Goal: Information Seeking & Learning: Find specific page/section

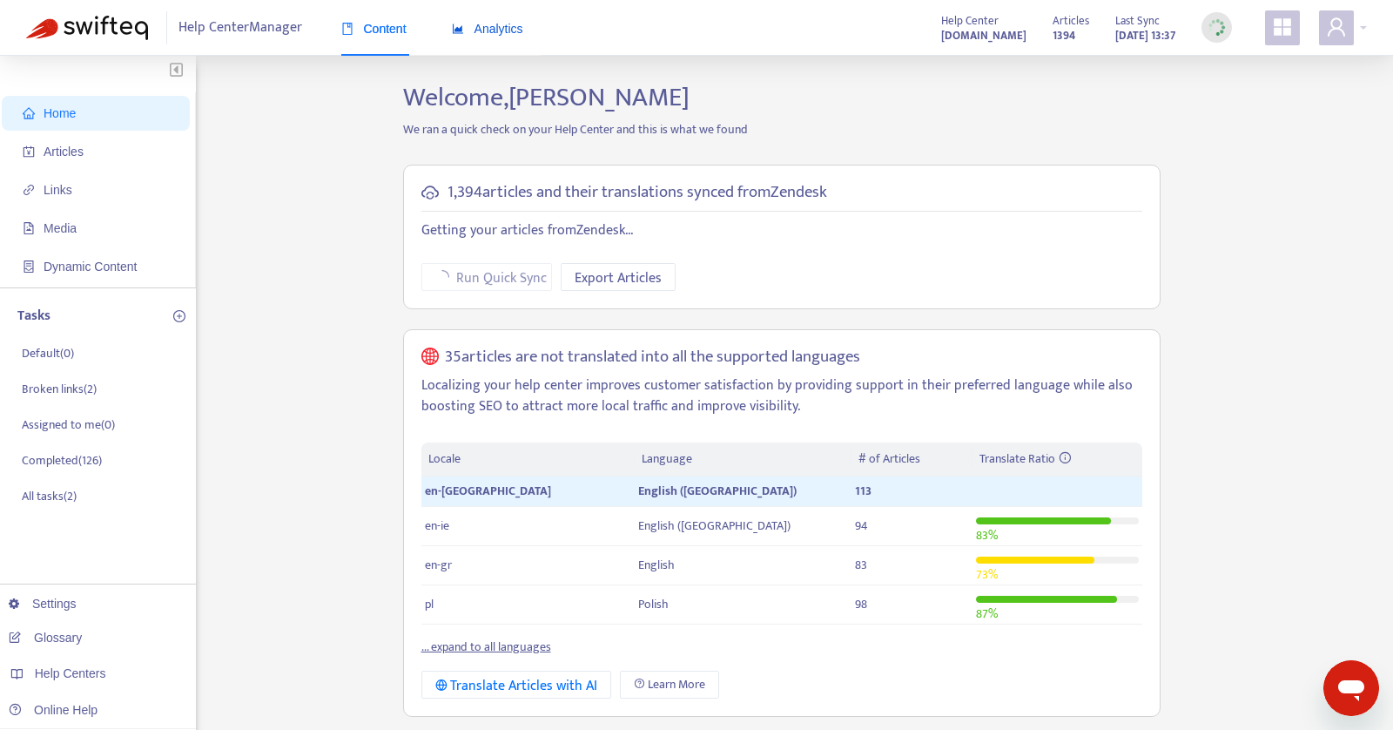
click at [491, 30] on span "Analytics" at bounding box center [487, 29] width 71 height 14
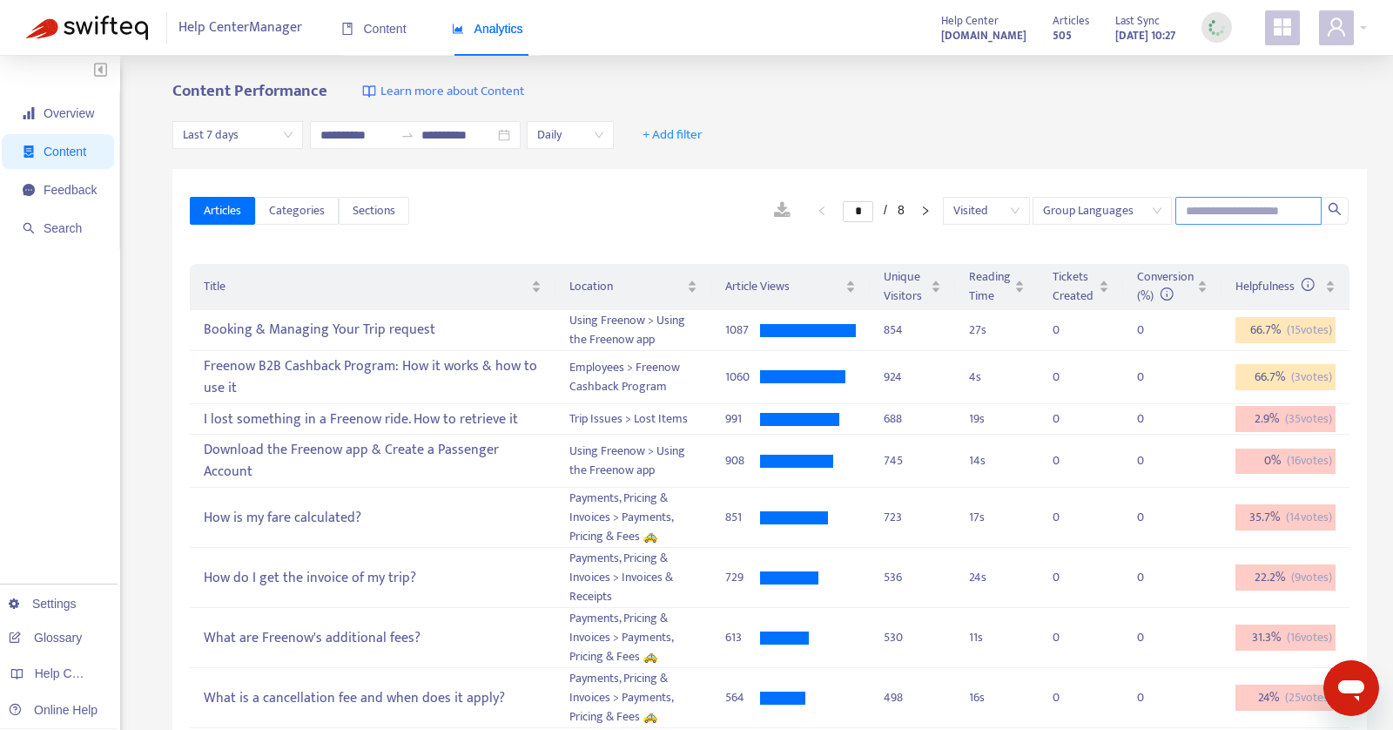
click at [1244, 208] on input "text" at bounding box center [1249, 211] width 146 height 28
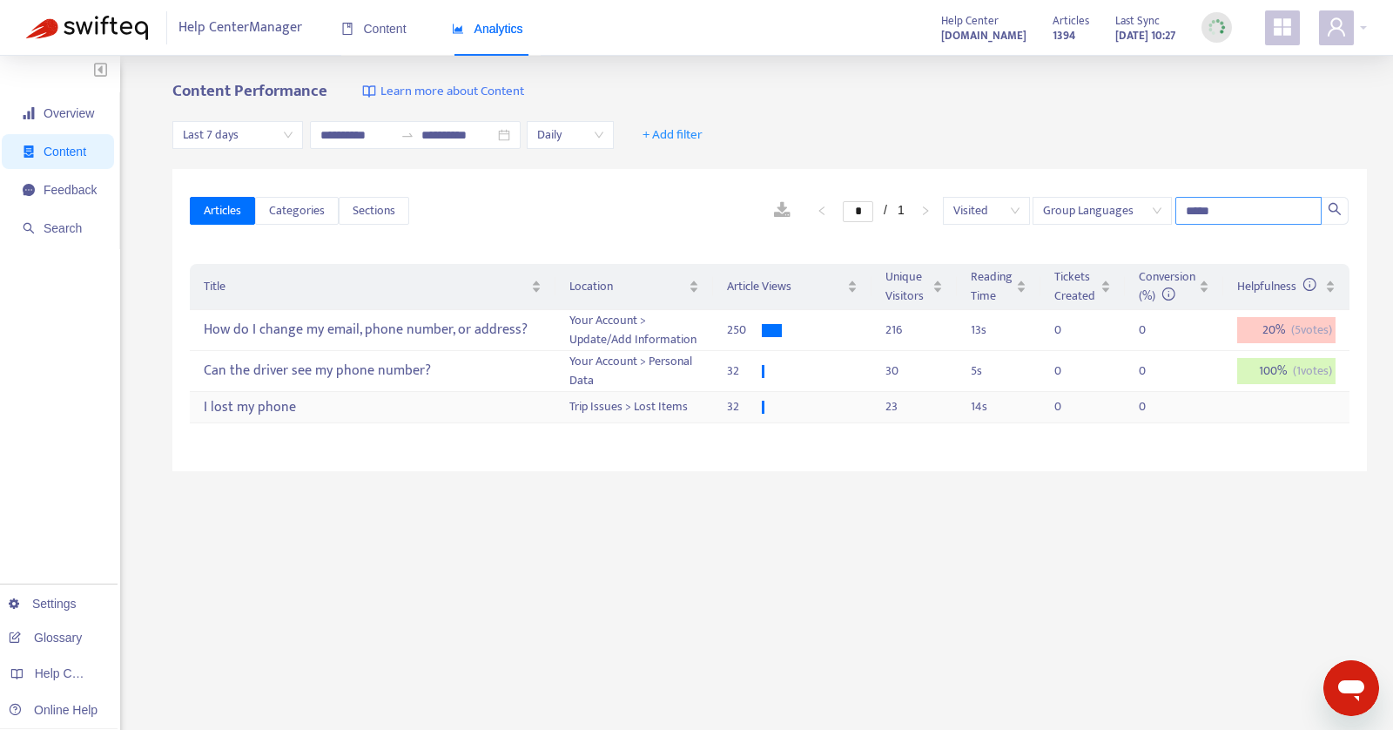
type input "*****"
click at [503, 404] on div "I lost my phone" at bounding box center [372, 407] width 337 height 29
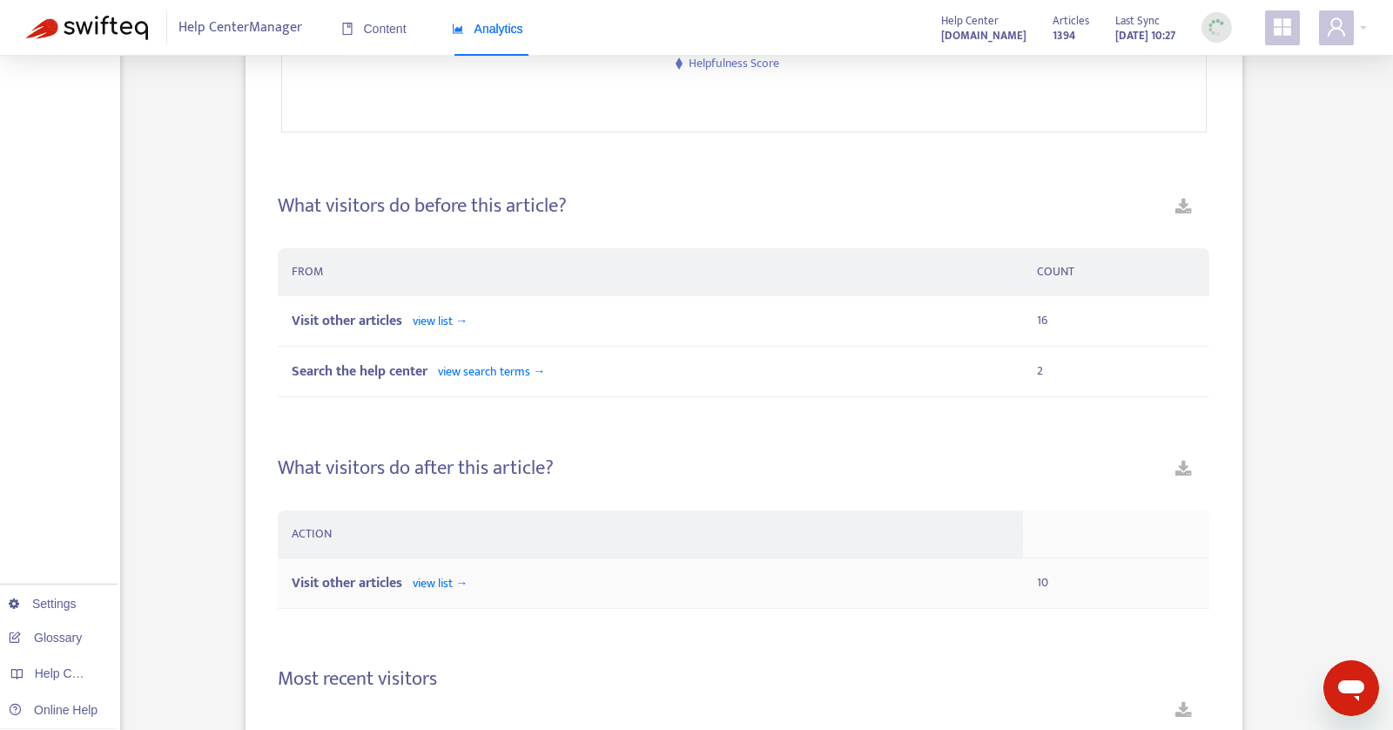
scroll to position [1046, 0]
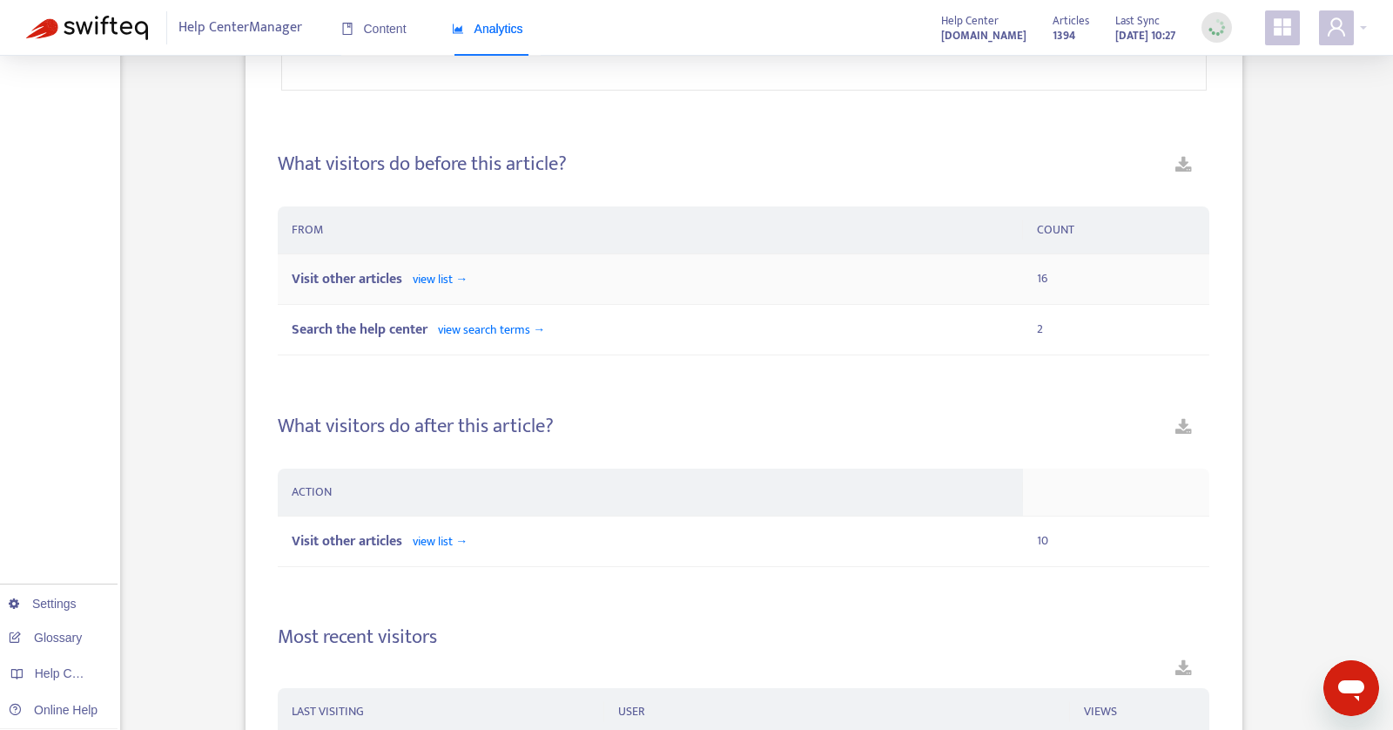
click at [387, 286] on span "Visit other articles" at bounding box center [347, 279] width 111 height 24
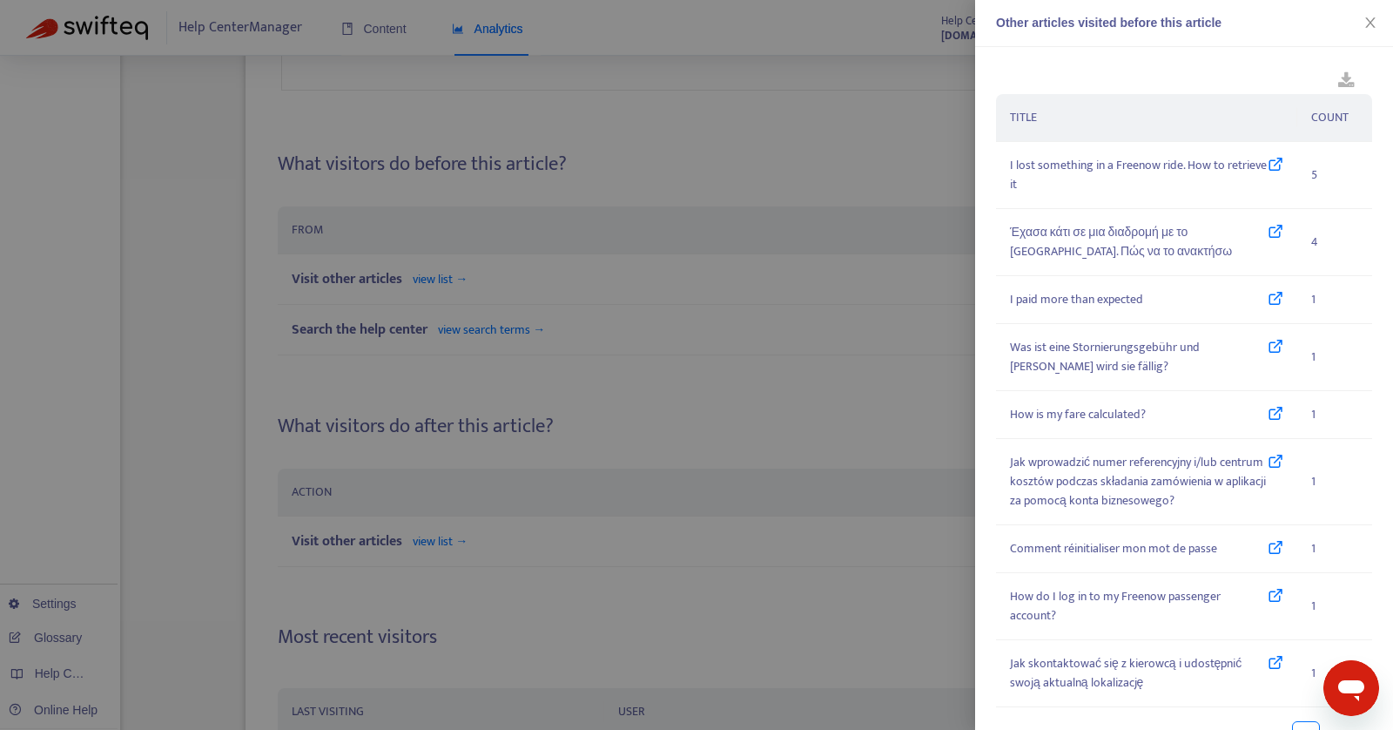
click at [390, 334] on div at bounding box center [696, 365] width 1393 height 730
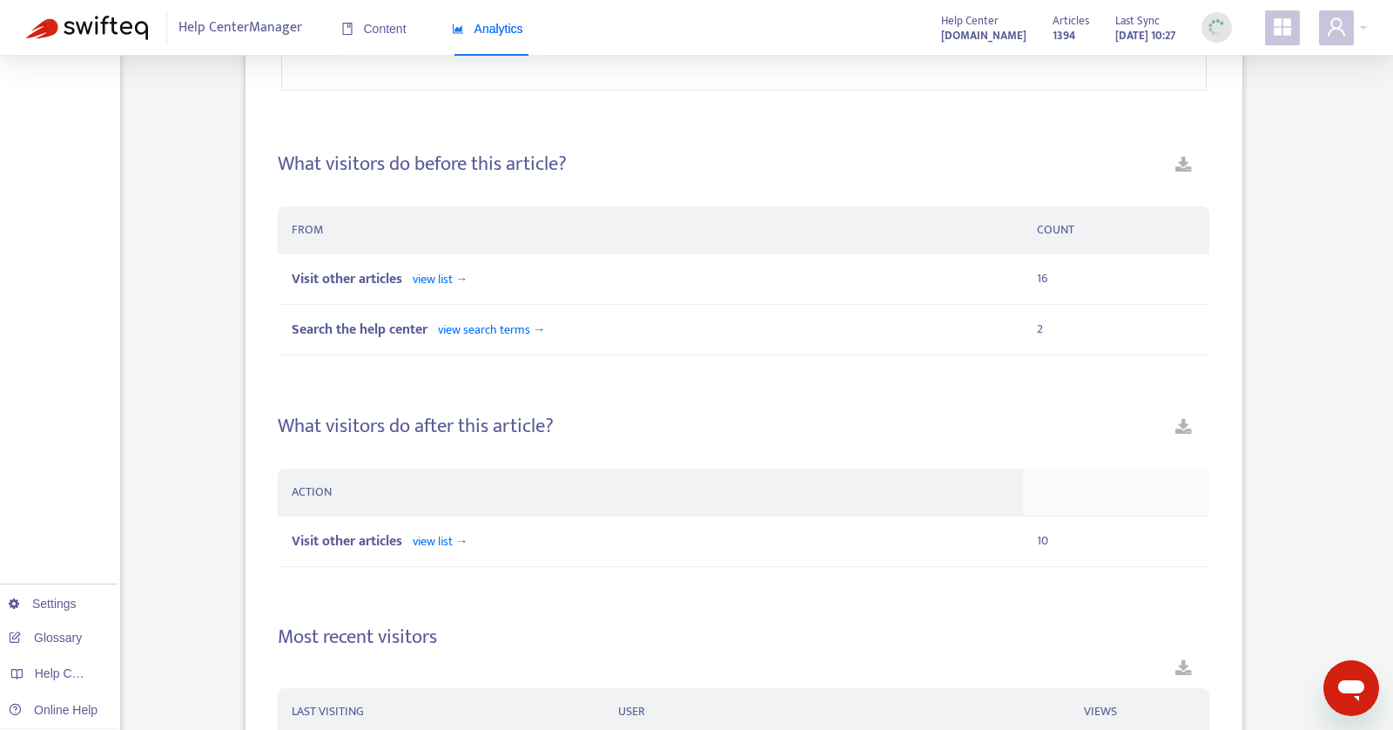
click at [390, 334] on span "Search the help center" at bounding box center [360, 330] width 136 height 24
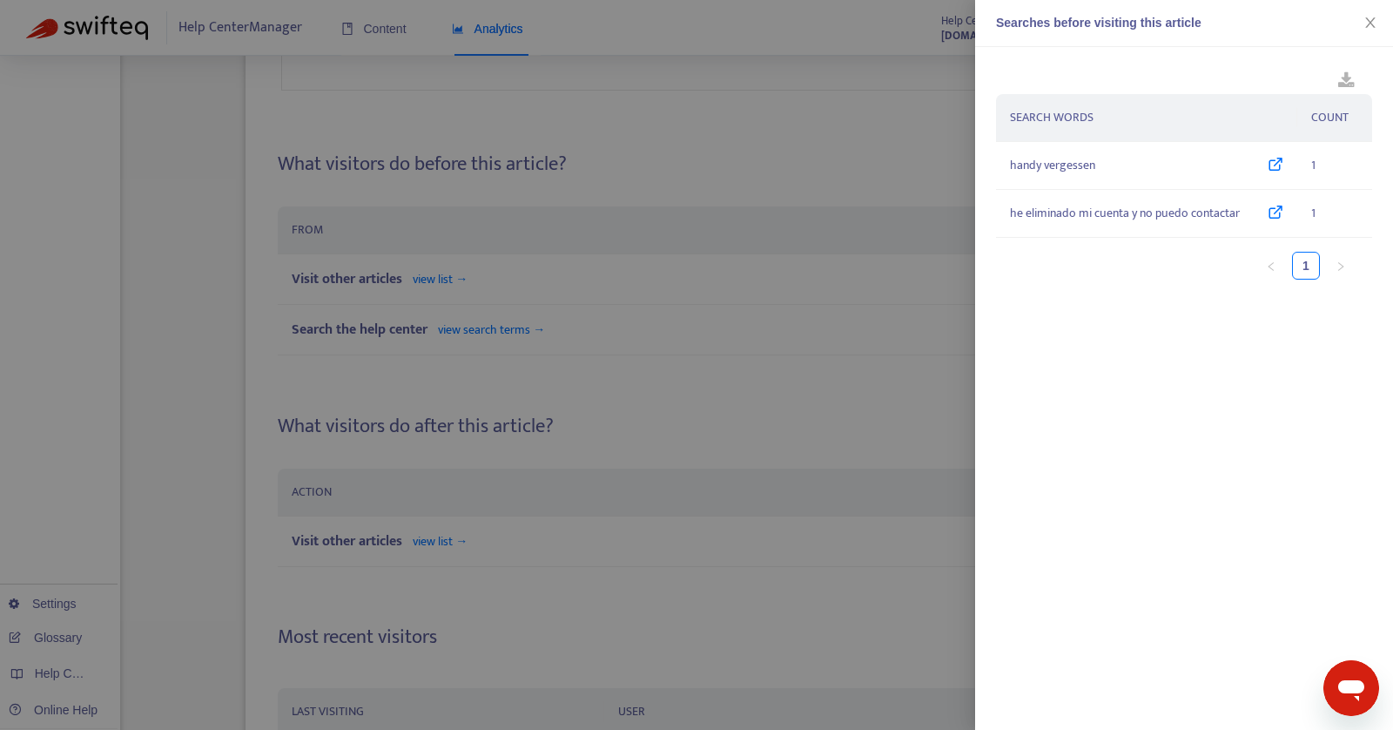
click at [390, 334] on div at bounding box center [696, 365] width 1393 height 730
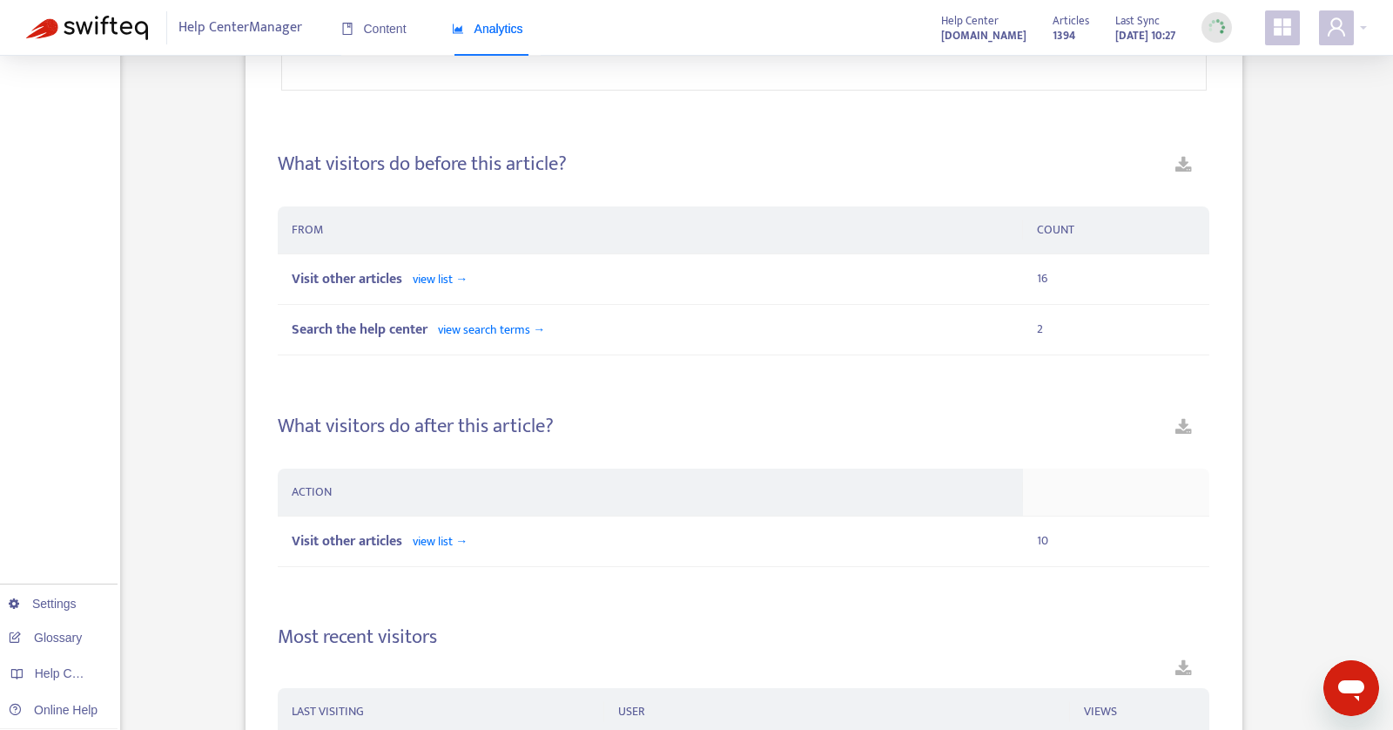
scroll to position [1351, 0]
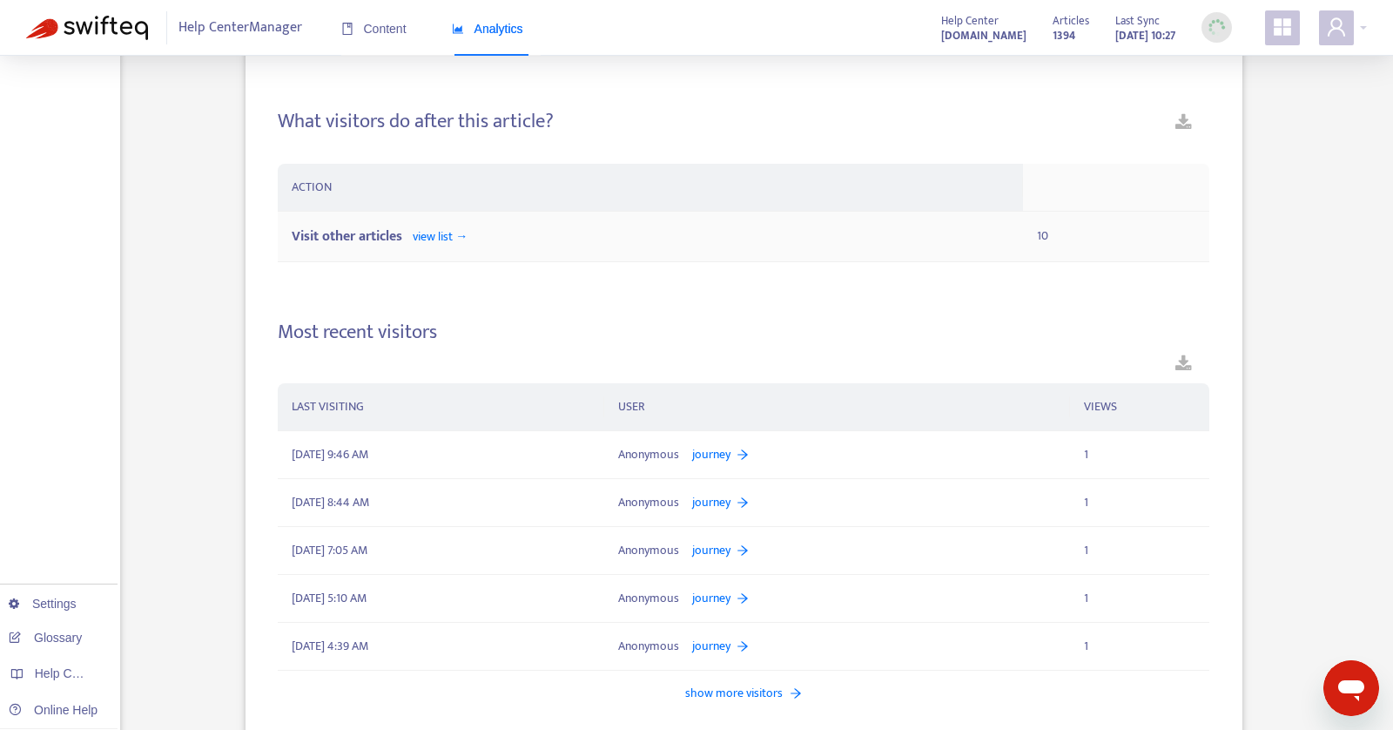
click at [377, 240] on span "Visit other articles" at bounding box center [347, 237] width 111 height 24
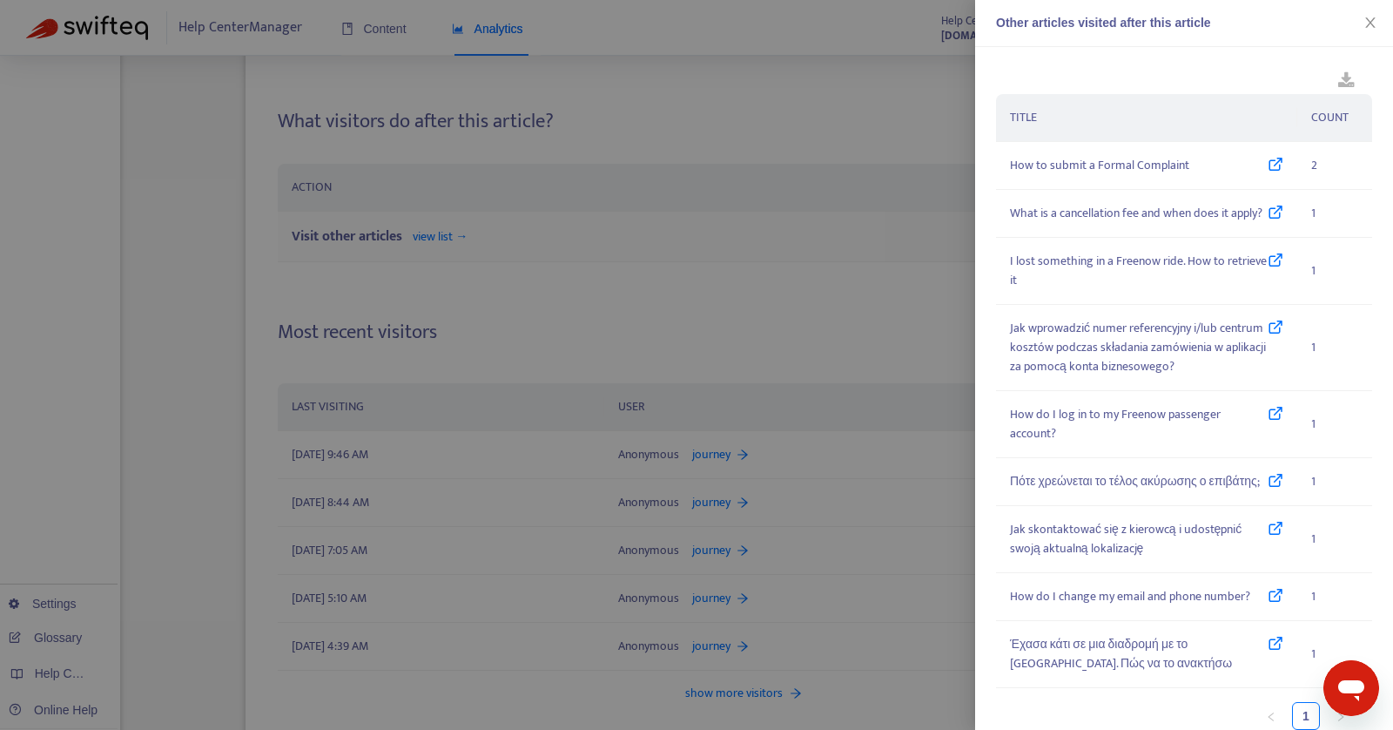
click at [377, 240] on div at bounding box center [696, 365] width 1393 height 730
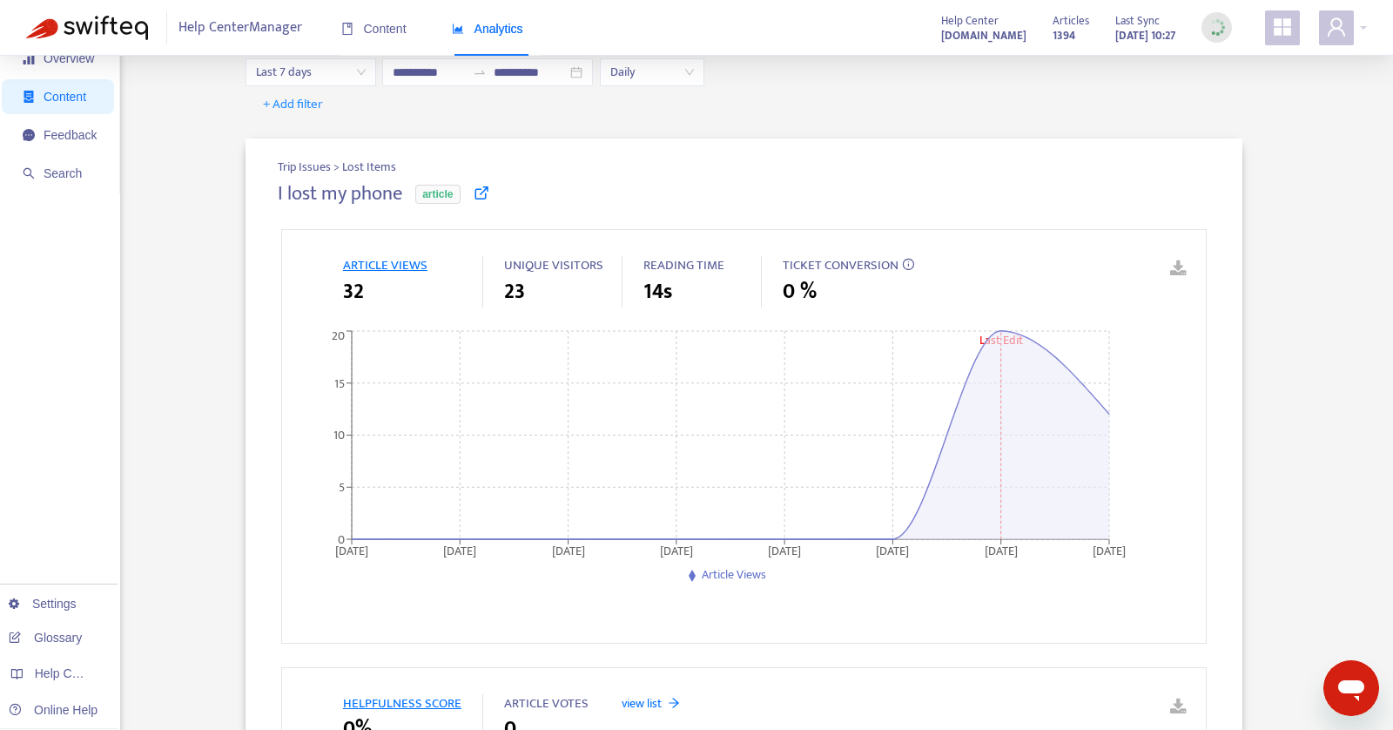
scroll to position [0, 0]
